Goal: Check status: Check status

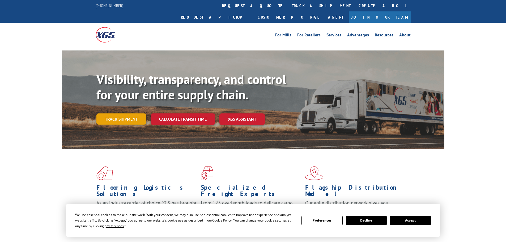
click at [121, 113] on link "Track shipment" at bounding box center [121, 118] width 50 height 11
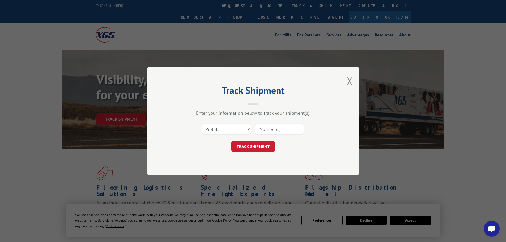
click at [268, 129] on input at bounding box center [279, 128] width 49 height 11
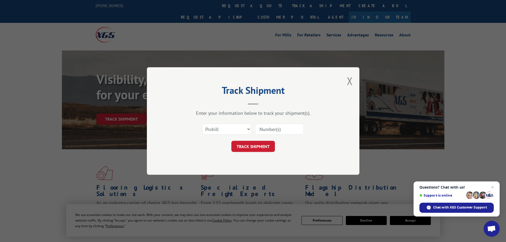
paste input "0408559489"
type input "0408559489"
click at [247, 142] on button "TRACK SHIPMENT" at bounding box center [253, 146] width 44 height 11
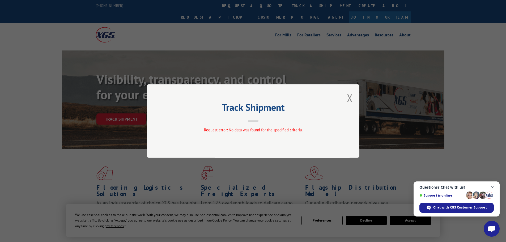
click at [492, 186] on span "Close chat" at bounding box center [492, 187] width 7 height 7
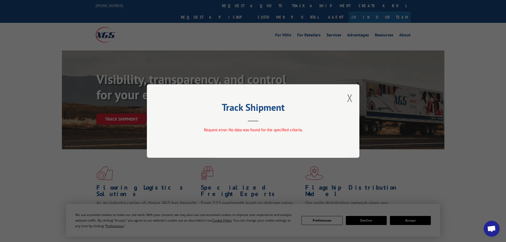
click at [354, 97] on div "Track Shipment Request error: No data was found for the specified criteria." at bounding box center [253, 121] width 212 height 74
click at [349, 97] on button "Close modal" at bounding box center [350, 98] width 6 height 14
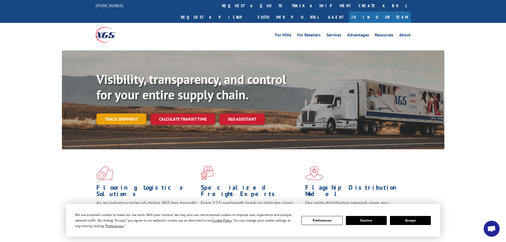
click at [121, 113] on link "Track shipment" at bounding box center [121, 118] width 50 height 11
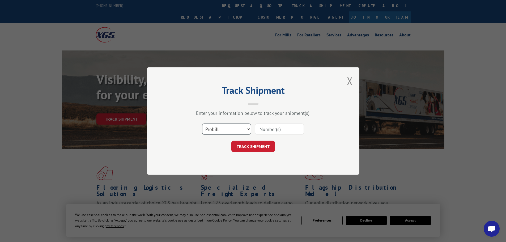
click at [247, 128] on select "Select category... Probill BOL PO" at bounding box center [226, 128] width 49 height 11
select select "bol"
click at [202, 123] on select "Select category... Probill BOL PO" at bounding box center [226, 128] width 49 height 11
click at [268, 129] on input at bounding box center [279, 128] width 49 height 11
paste input "0408559489"
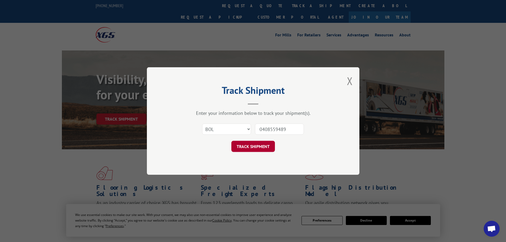
type input "0408559489"
click at [257, 144] on button "TRACK SHIPMENT" at bounding box center [253, 146] width 44 height 11
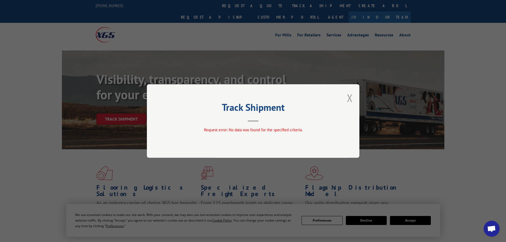
click at [347, 97] on button "Close modal" at bounding box center [350, 98] width 6 height 14
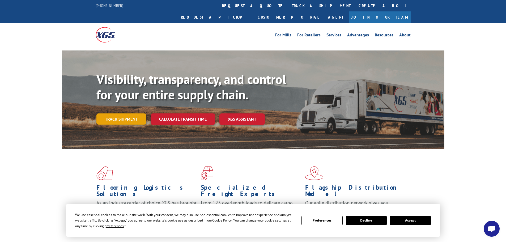
click at [122, 113] on link "Track shipment" at bounding box center [121, 118] width 50 height 11
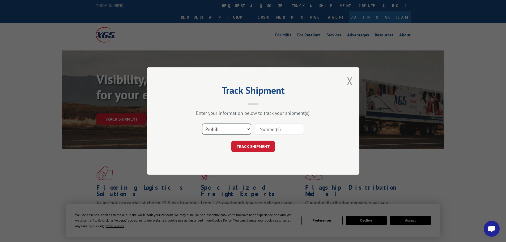
click at [249, 128] on select "Select category... Probill BOL PO" at bounding box center [226, 128] width 49 height 11
select select "bol"
click at [202, 123] on select "Select category... Probill BOL PO" at bounding box center [226, 128] width 49 height 11
click at [265, 128] on input at bounding box center [279, 128] width 49 height 11
paste input "00889690116949387"
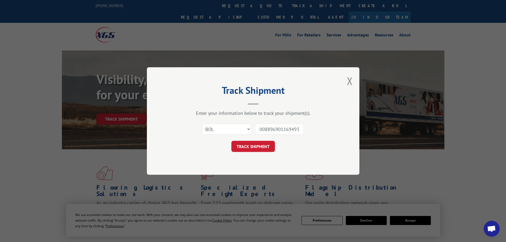
scroll to position [0, 5]
type input "00889690116949387"
click at [252, 147] on button "TRACK SHIPMENT" at bounding box center [253, 146] width 44 height 11
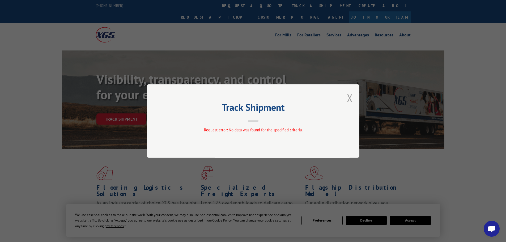
click at [350, 97] on button "Close modal" at bounding box center [350, 98] width 6 height 14
